Goal: Task Accomplishment & Management: Use online tool/utility

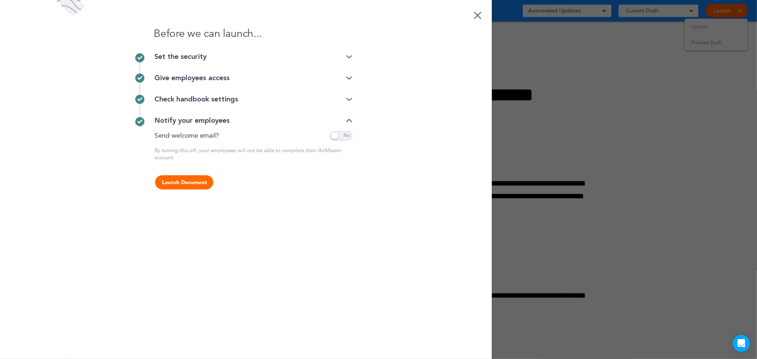
click at [349, 78] on img at bounding box center [349, 78] width 6 height 5
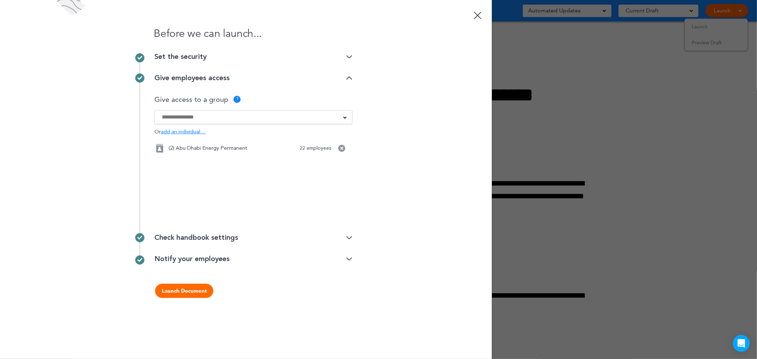
click at [349, 78] on img at bounding box center [349, 78] width 6 height 5
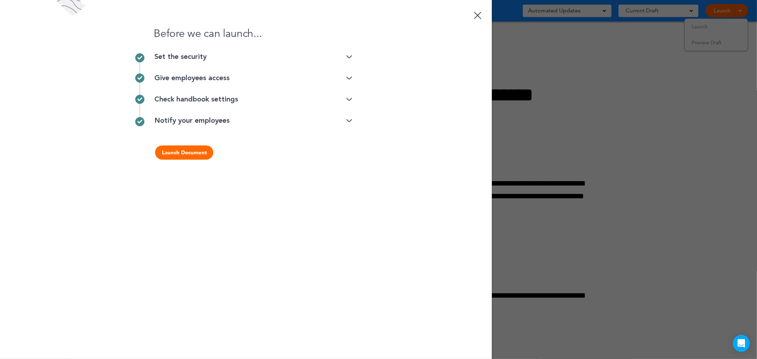
click at [349, 57] on img at bounding box center [349, 57] width 6 height 5
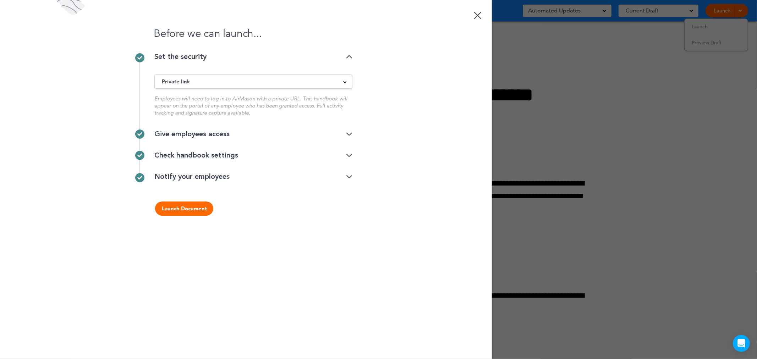
click at [187, 210] on button "Launch Document" at bounding box center [184, 209] width 58 height 14
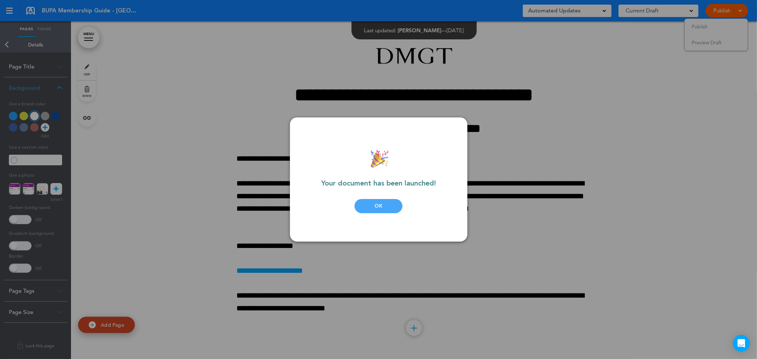
click at [378, 204] on div "OK" at bounding box center [379, 206] width 48 height 14
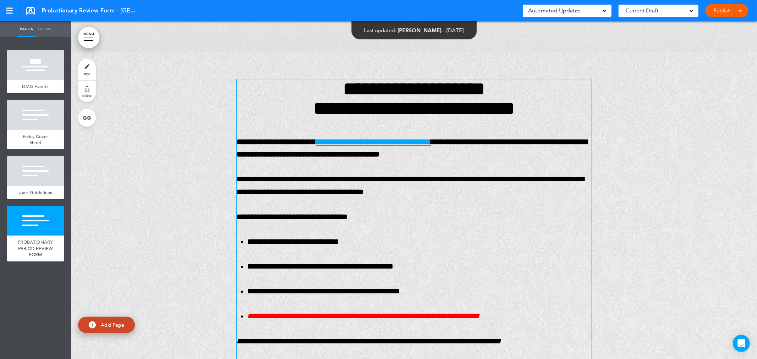
scroll to position [1539, 0]
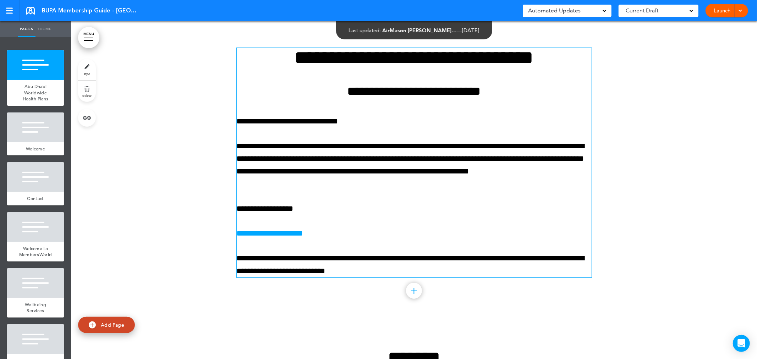
click at [744, 13] on div "Launch Launch Preview Draft" at bounding box center [727, 10] width 43 height 13
click at [741, 11] on span at bounding box center [740, 10] width 5 height 5
click at [699, 29] on span "Launch" at bounding box center [700, 26] width 16 height 6
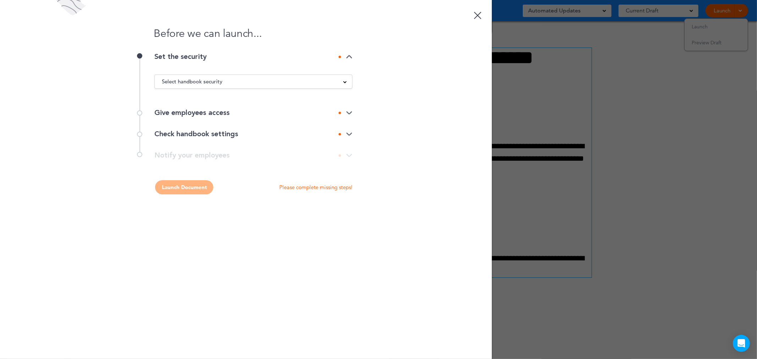
click at [292, 77] on div "Select handbook security Public link Private link Unlisted link" at bounding box center [253, 82] width 198 height 14
click at [227, 84] on div "Select handbook security" at bounding box center [253, 82] width 197 height 8
click at [169, 108] on li "Private link" at bounding box center [253, 108] width 197 height 9
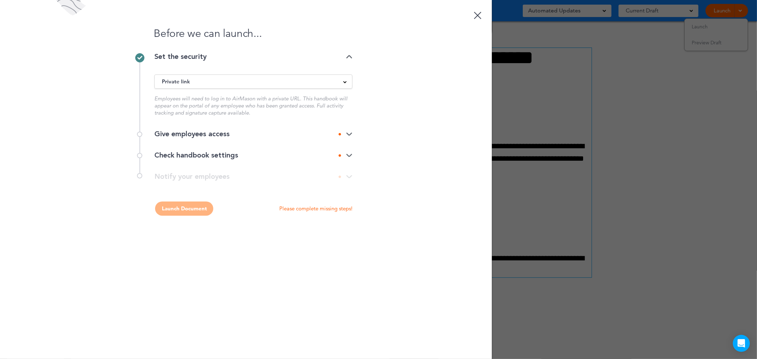
click at [352, 134] on img at bounding box center [349, 134] width 6 height 5
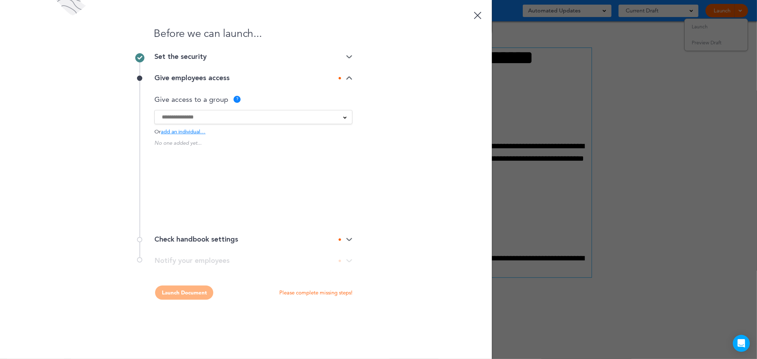
click at [336, 118] on div at bounding box center [253, 117] width 197 height 8
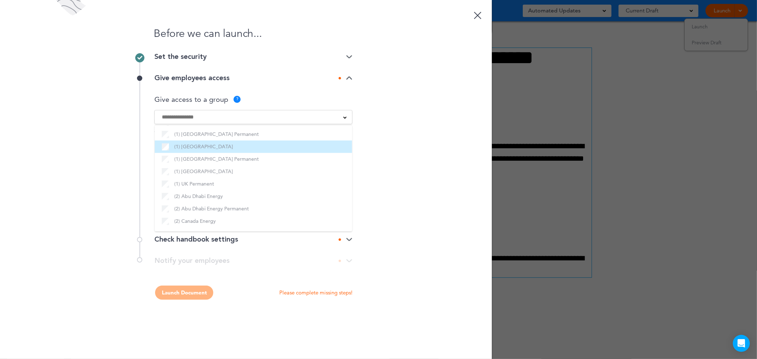
scroll to position [153, 0]
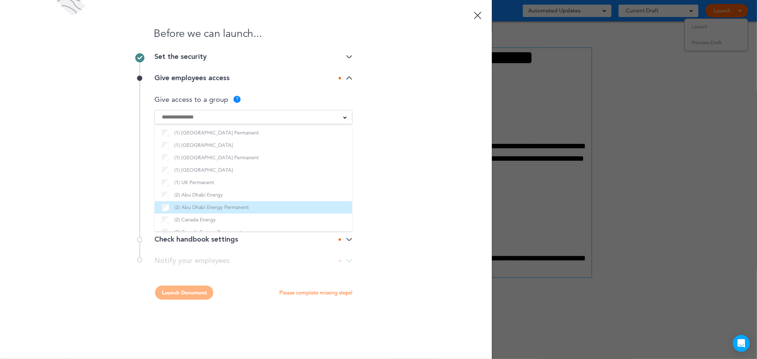
click at [235, 205] on label "(2) Abu Dhabi Energy Permanent" at bounding box center [253, 207] width 183 height 9
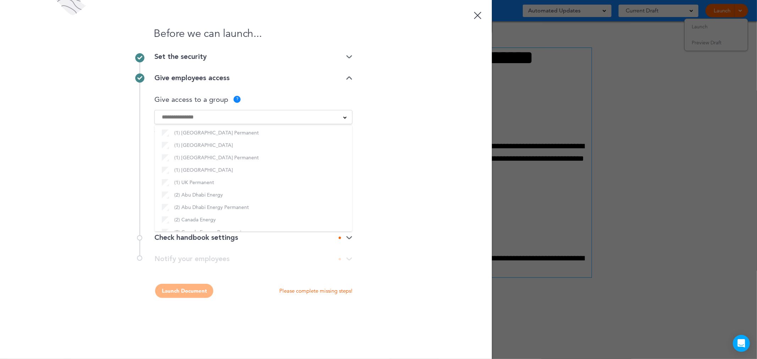
click at [399, 198] on div "Before we can launch... Set the security Private link Public link Private link …" at bounding box center [246, 179] width 492 height 359
click at [349, 237] on img at bounding box center [349, 238] width 6 height 5
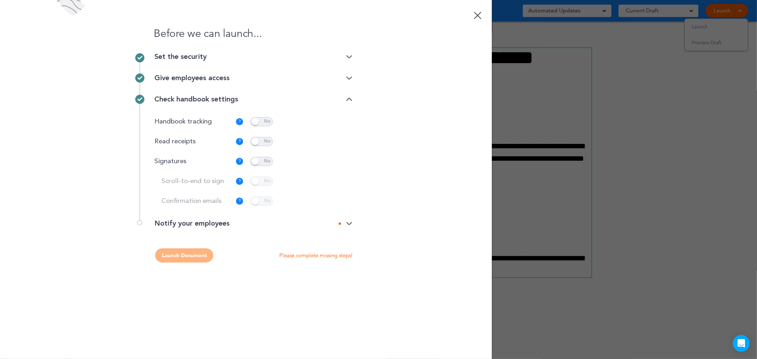
click at [349, 98] on img at bounding box center [349, 99] width 6 height 5
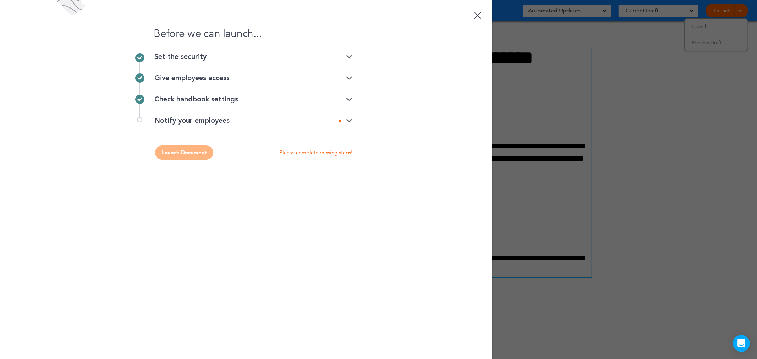
click at [350, 121] on img at bounding box center [349, 121] width 6 height 5
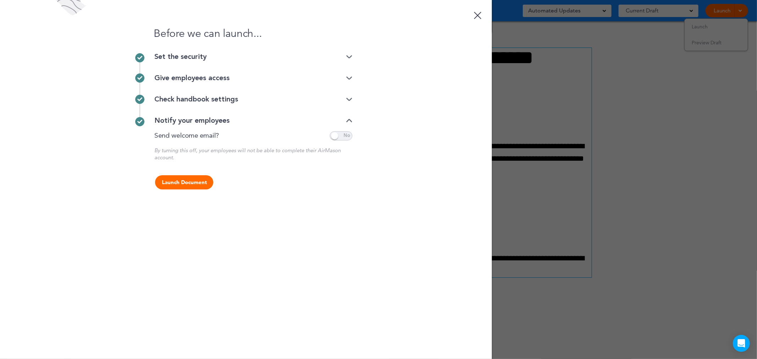
click at [348, 98] on img at bounding box center [349, 99] width 6 height 5
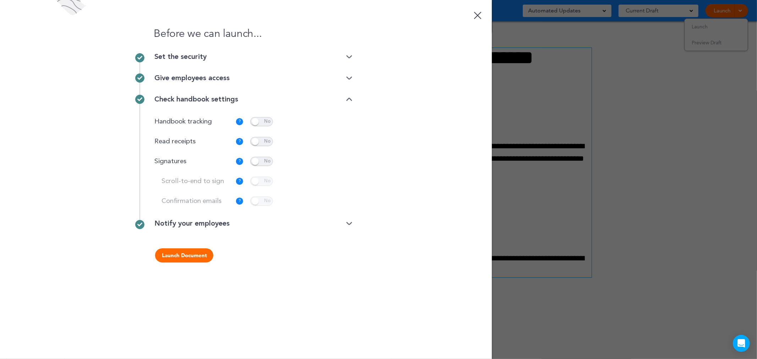
click at [350, 224] on img at bounding box center [349, 224] width 6 height 5
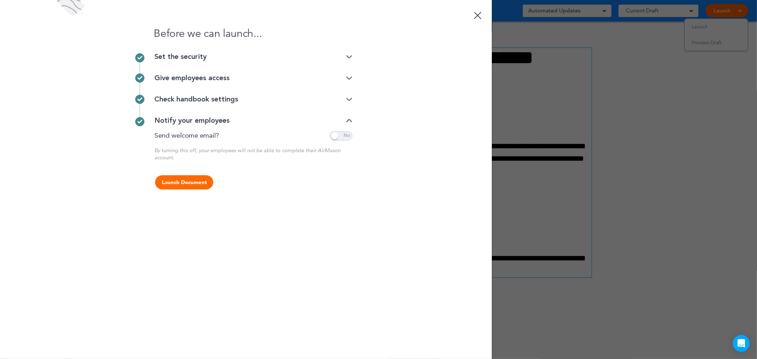
click at [184, 184] on button "Launch Document" at bounding box center [184, 182] width 58 height 14
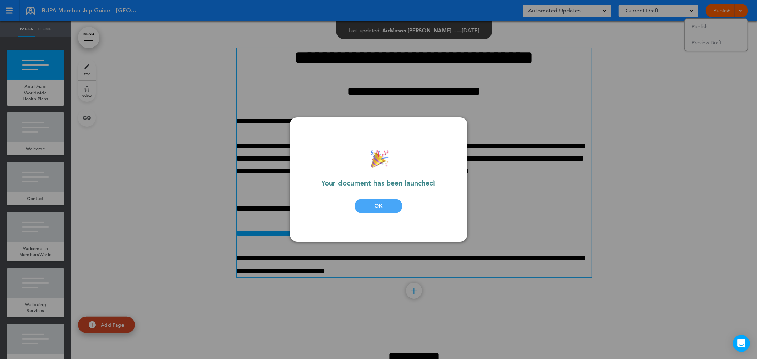
click at [388, 212] on div "OK" at bounding box center [379, 206] width 48 height 14
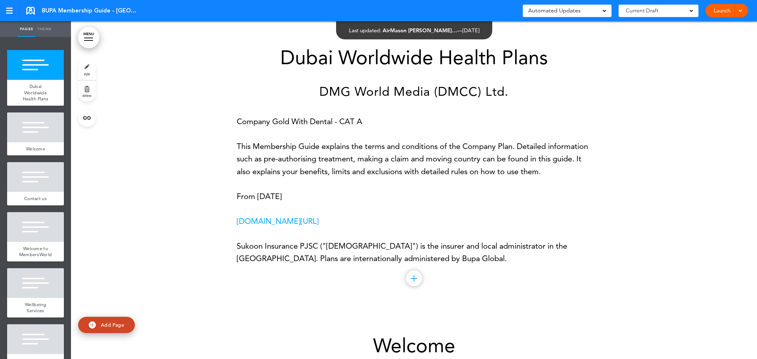
click at [741, 12] on span at bounding box center [740, 10] width 5 height 5
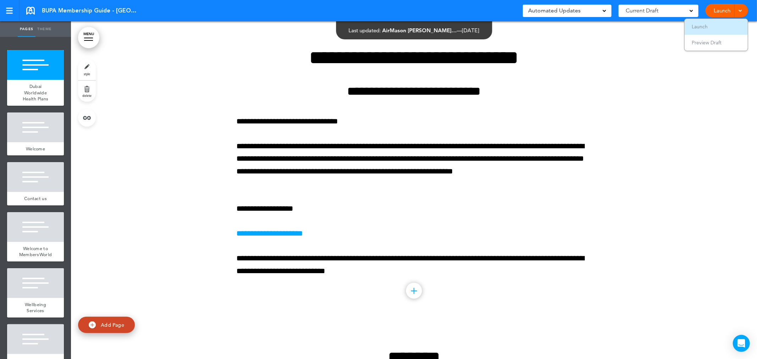
click at [703, 26] on span "Launch" at bounding box center [700, 26] width 16 height 6
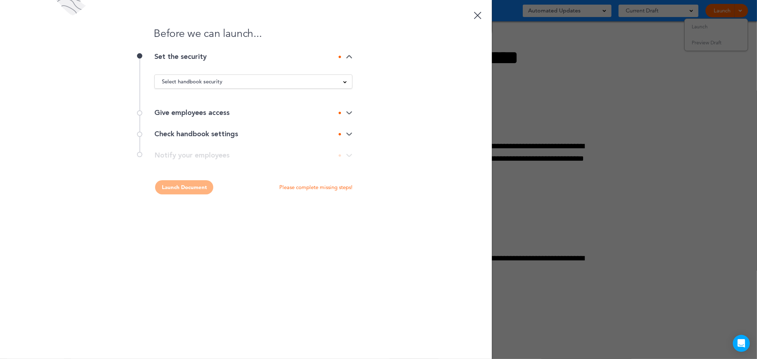
click at [267, 80] on div "Select handbook security" at bounding box center [253, 82] width 197 height 8
click at [242, 102] on li "Public link" at bounding box center [253, 99] width 197 height 9
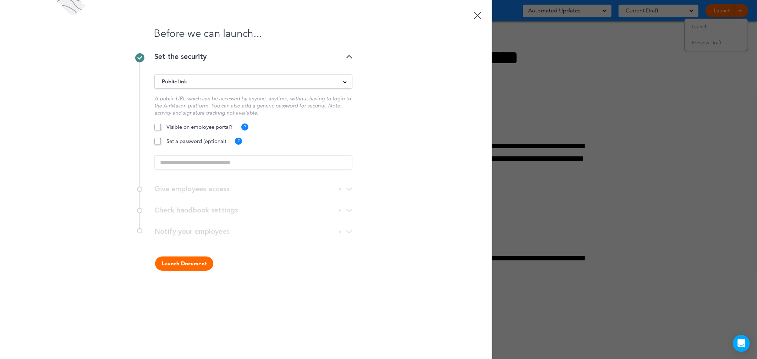
click at [242, 80] on div "Public link" at bounding box center [253, 82] width 197 height 8
click at [213, 107] on li "Private link" at bounding box center [253, 108] width 197 height 9
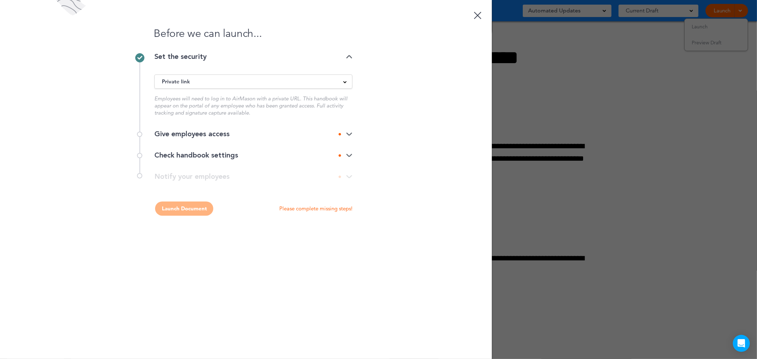
click at [219, 136] on div "Give employees access" at bounding box center [253, 134] width 198 height 7
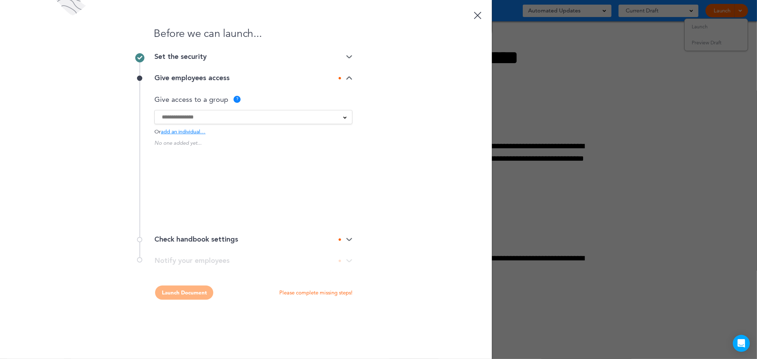
click at [213, 118] on input at bounding box center [249, 117] width 174 height 8
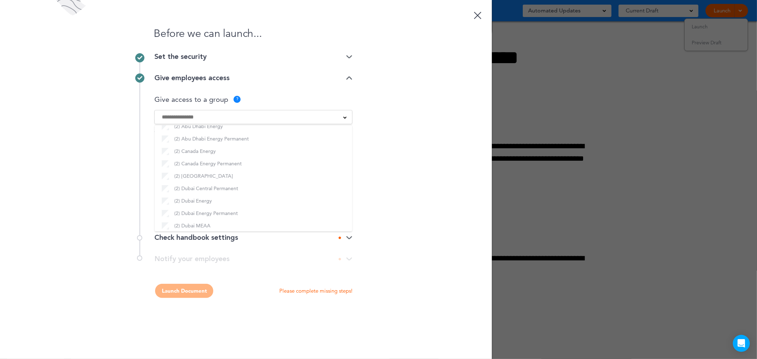
scroll to position [277, 0]
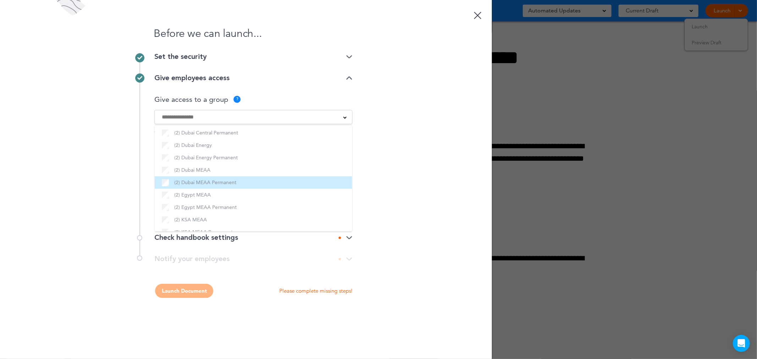
click at [220, 184] on label "(2) Dubai MEAA Permanent" at bounding box center [253, 182] width 183 height 9
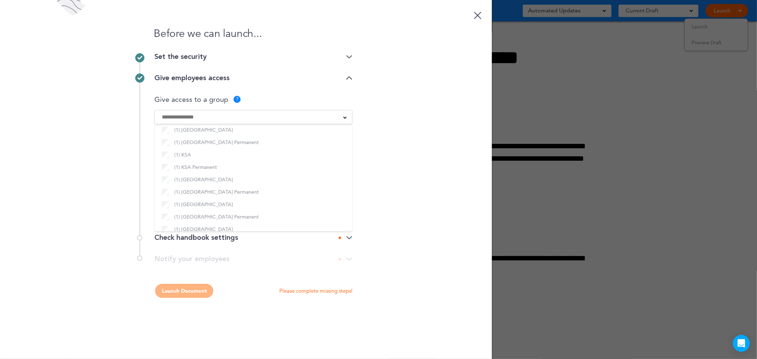
click at [484, 180] on div "Before we can launch... Set the security Private link Public link Private link …" at bounding box center [246, 179] width 492 height 359
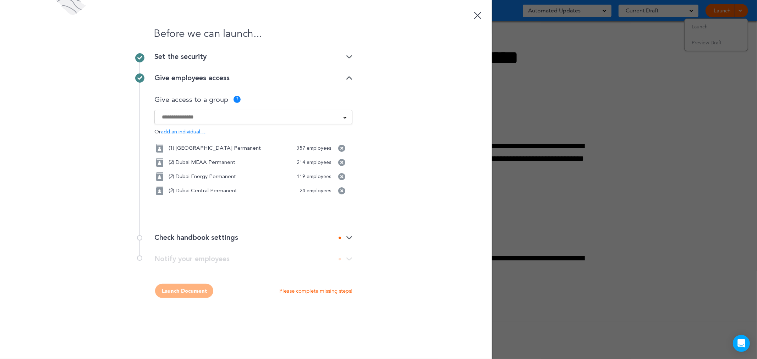
click at [345, 239] on div at bounding box center [346, 238] width 14 height 5
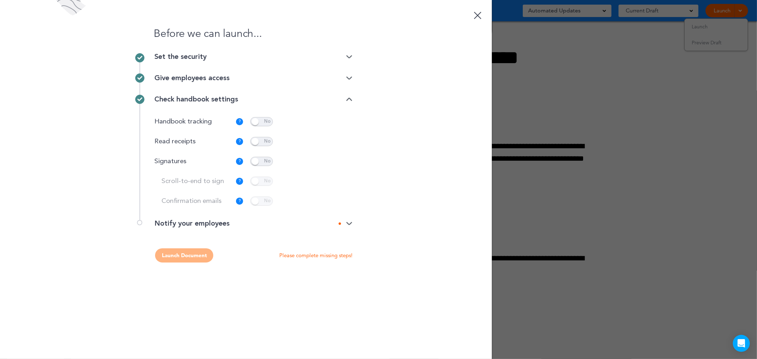
click at [349, 96] on div "Check handbook settings" at bounding box center [253, 99] width 198 height 7
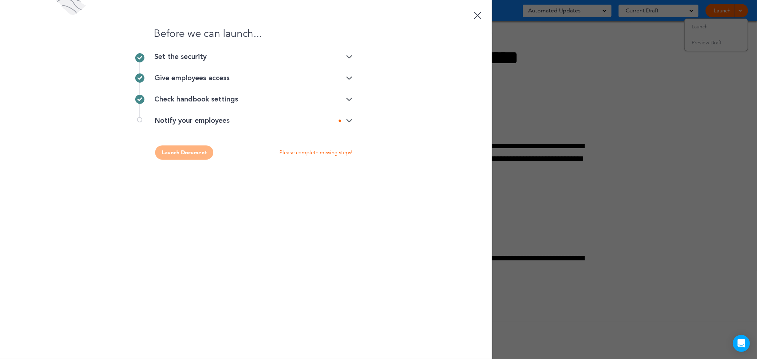
click at [346, 119] on div at bounding box center [346, 121] width 14 height 5
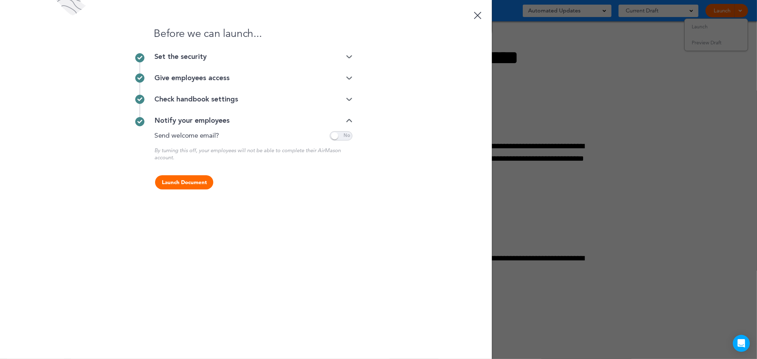
click at [349, 76] on img at bounding box center [349, 78] width 6 height 5
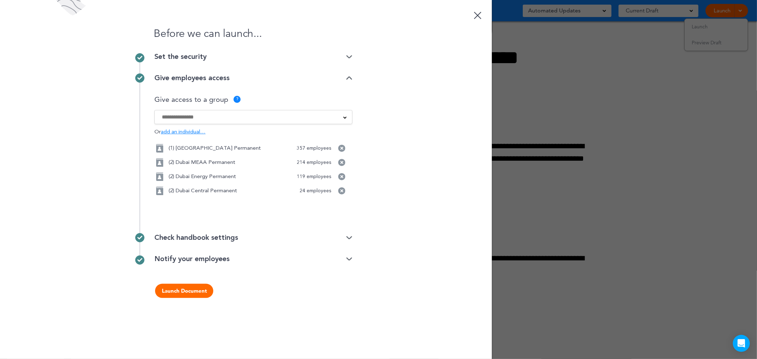
click at [296, 114] on input at bounding box center [249, 117] width 174 height 8
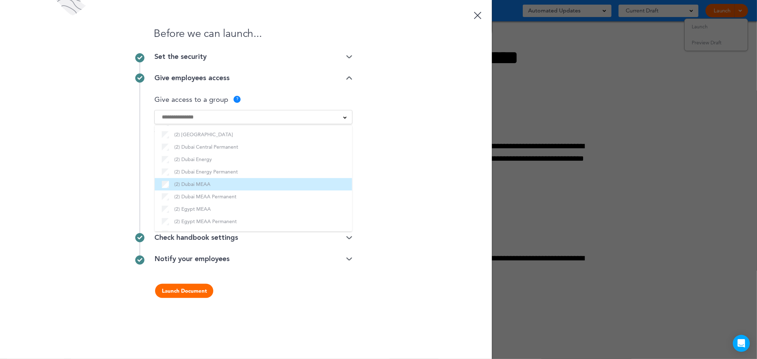
scroll to position [276, 0]
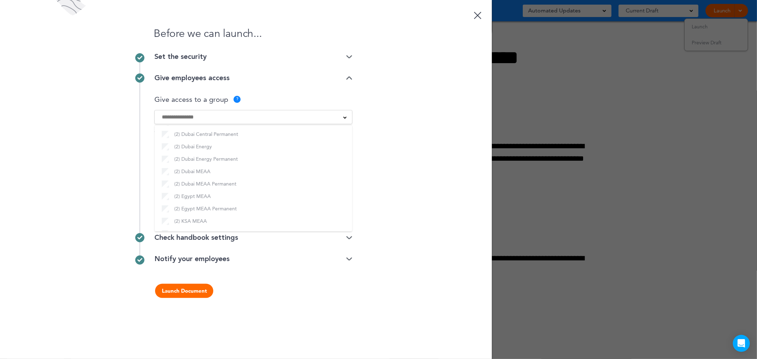
click at [409, 242] on div "Before we can launch... Set the security Private link Public link Private link …" at bounding box center [246, 179] width 492 height 359
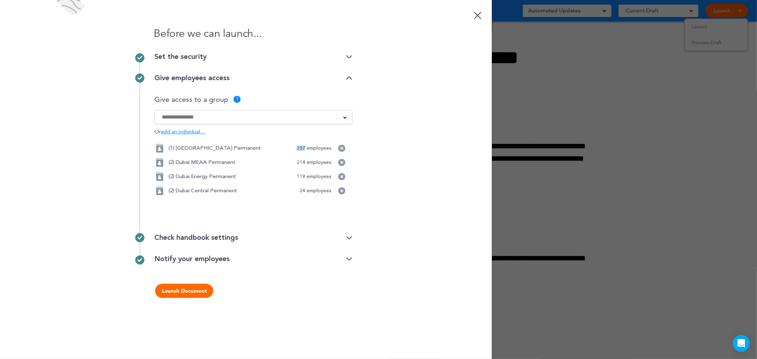
drag, startPoint x: 297, startPoint y: 147, endPoint x: 305, endPoint y: 147, distance: 7.5
click at [305, 147] on p "357 employees" at bounding box center [314, 148] width 34 height 5
click at [421, 187] on div "Before we can launch... Set the security Private link Public link Private link …" at bounding box center [246, 179] width 492 height 359
click at [248, 115] on input at bounding box center [249, 117] width 174 height 8
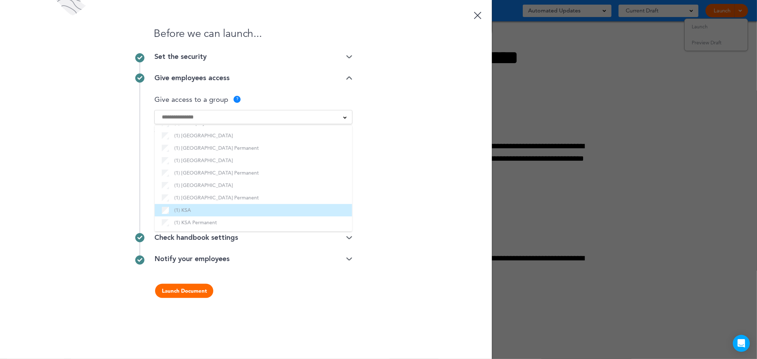
scroll to position [0, 0]
click at [434, 195] on div "Before we can launch... Set the security Private link Public link Private link …" at bounding box center [246, 179] width 492 height 359
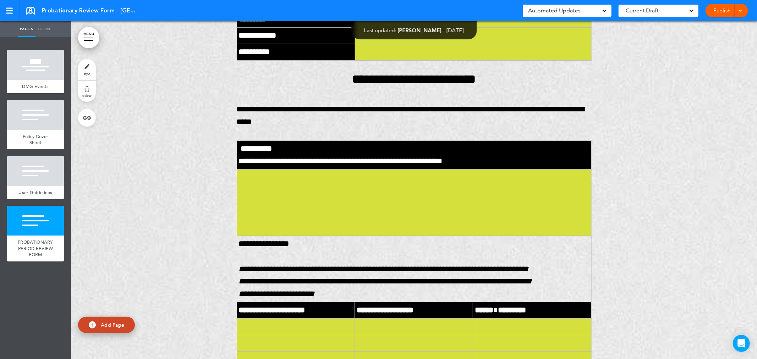
scroll to position [2051, 0]
